Goal: Task Accomplishment & Management: Manage account settings

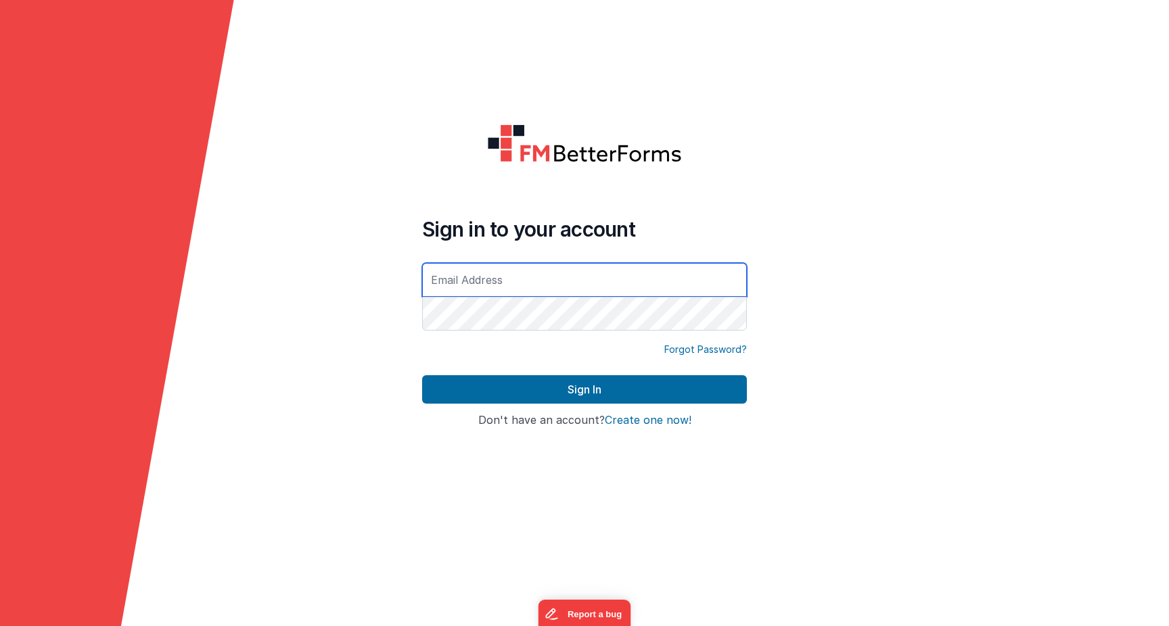
click at [422, 334] on div at bounding box center [422, 334] width 0 height 0
click at [724, 202] on div at bounding box center [584, 165] width 325 height 82
click at [488, 278] on input "text" at bounding box center [584, 280] width 325 height 34
paste input "[EMAIL_ADDRESS][DOMAIN_NAME]"
type input "[EMAIL_ADDRESS][DOMAIN_NAME]"
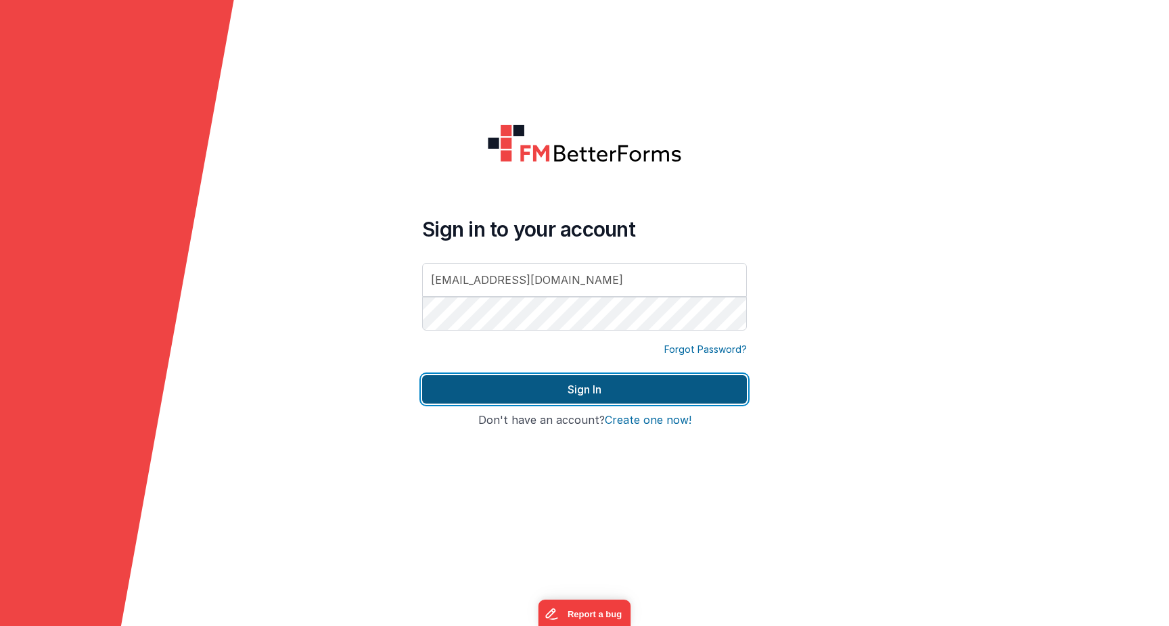
click at [526, 387] on button "Sign In" at bounding box center [584, 389] width 325 height 28
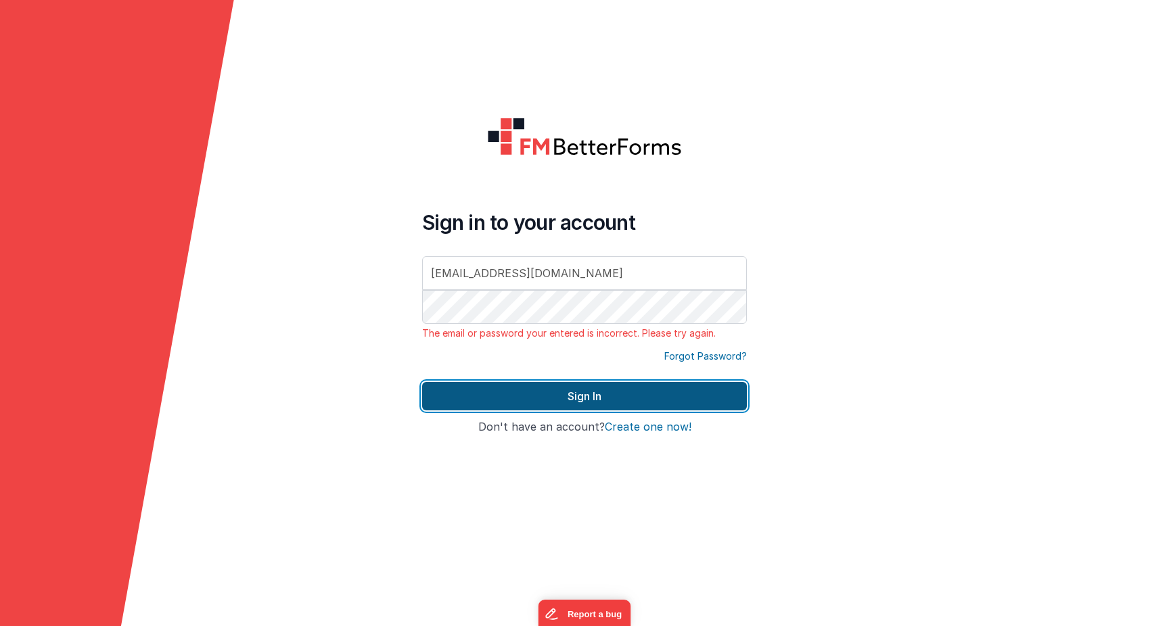
click at [570, 398] on button "Sign In" at bounding box center [584, 396] width 325 height 28
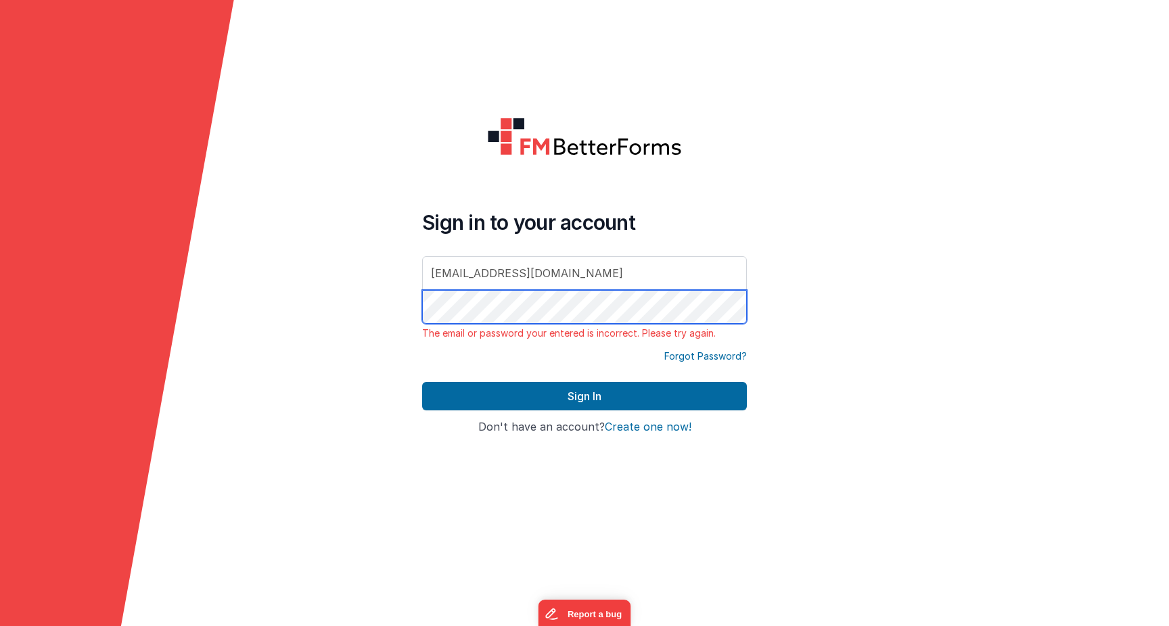
click at [261, 304] on form "Sign in to your account [EMAIL_ADDRESS][DOMAIN_NAME] The email or password your…" at bounding box center [584, 313] width 1169 height 626
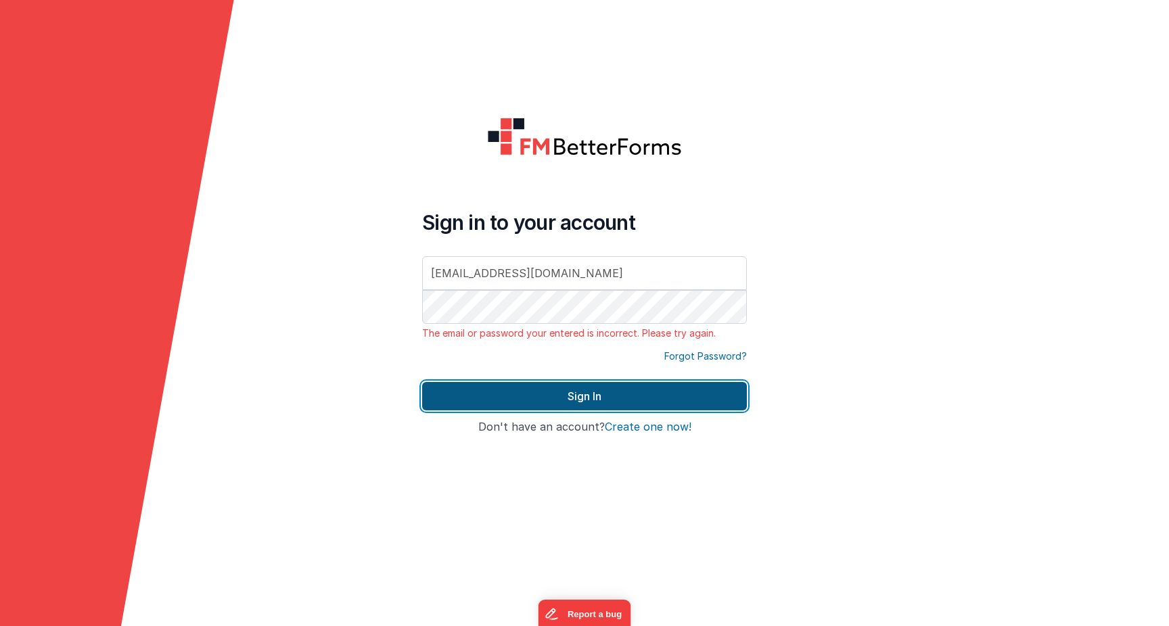
click at [601, 395] on button "Sign In" at bounding box center [584, 396] width 325 height 28
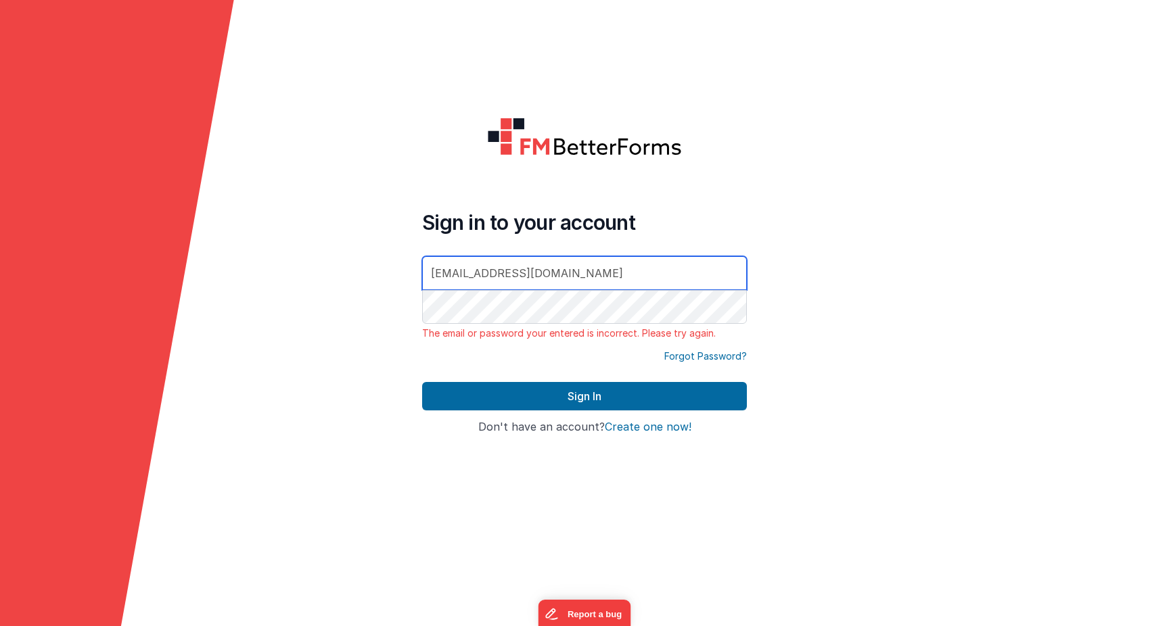
click at [618, 273] on input "[EMAIL_ADDRESS][DOMAIN_NAME]" at bounding box center [584, 273] width 325 height 34
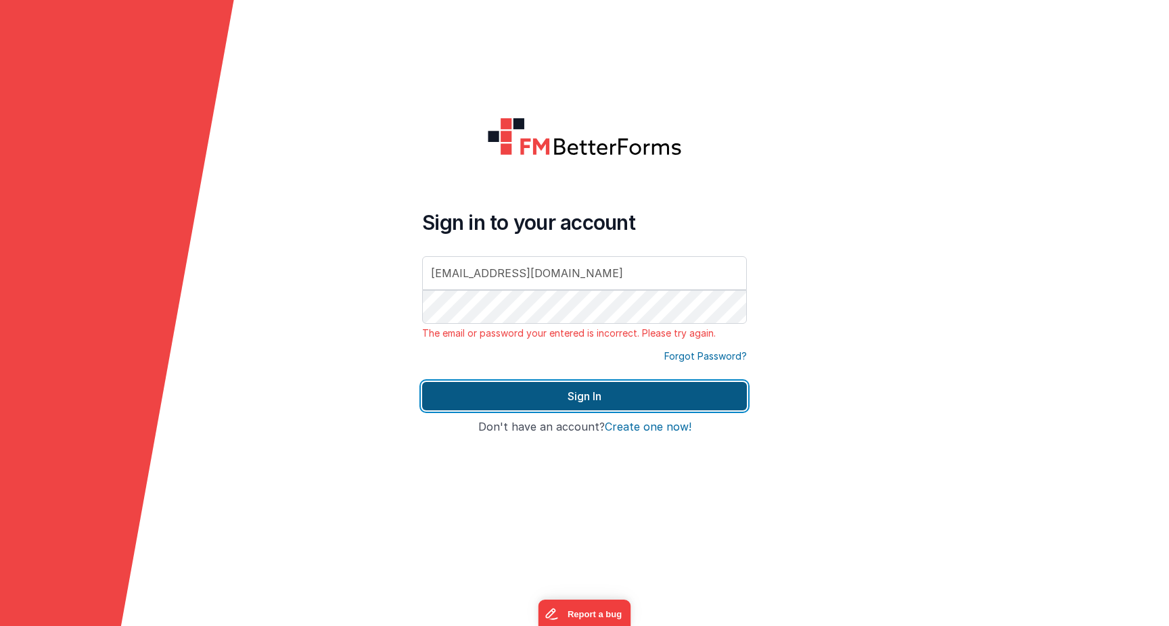
click at [589, 391] on button "Sign In" at bounding box center [584, 396] width 325 height 28
